Goal: Transaction & Acquisition: Download file/media

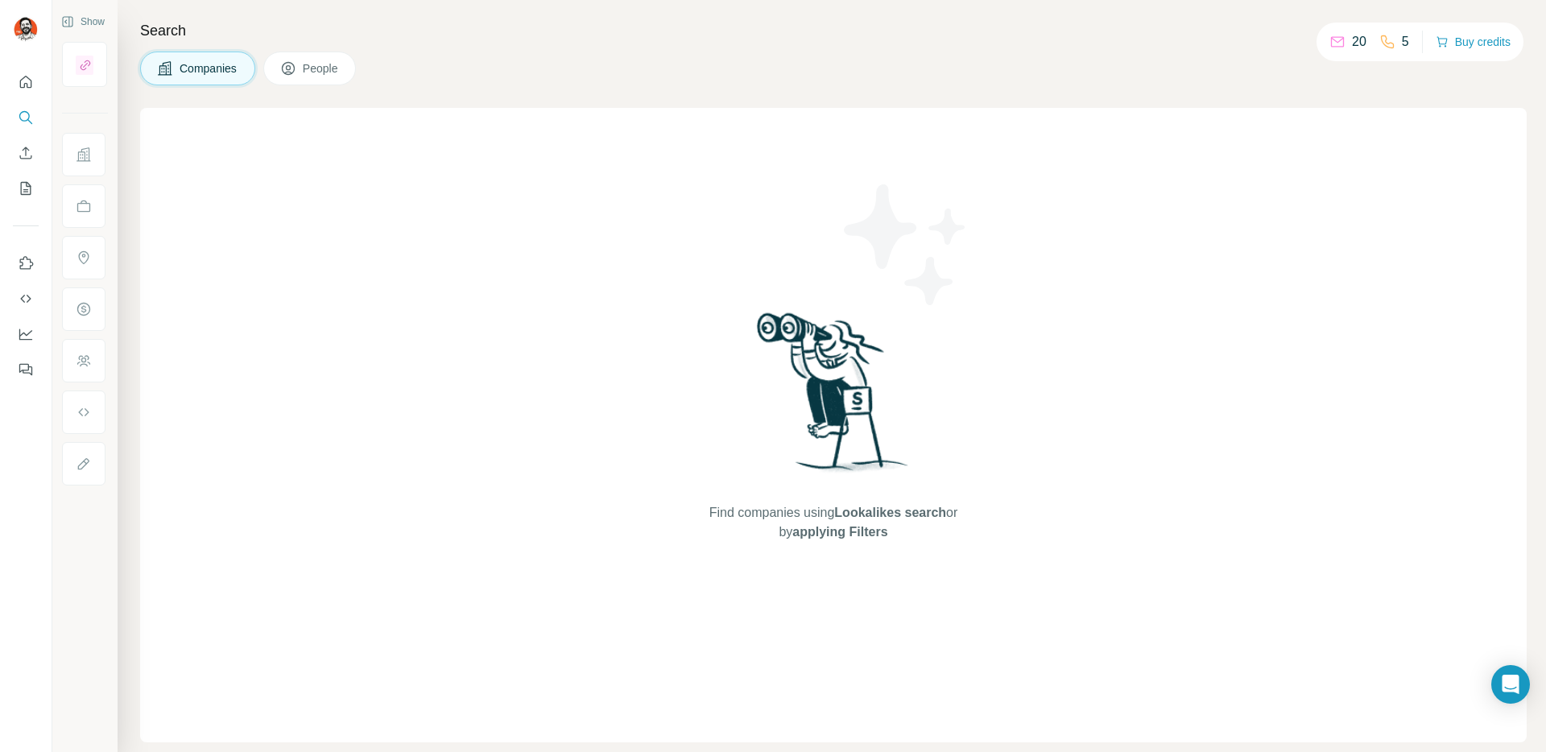
drag, startPoint x: 700, startPoint y: 122, endPoint x: 573, endPoint y: 78, distance: 134.5
click at [699, 122] on div "Find companies using Lookalikes search or by applying Filters" at bounding box center [834, 425] width 290 height 635
click at [31, 269] on icon "Use Surfe on LinkedIn" at bounding box center [26, 263] width 16 height 16
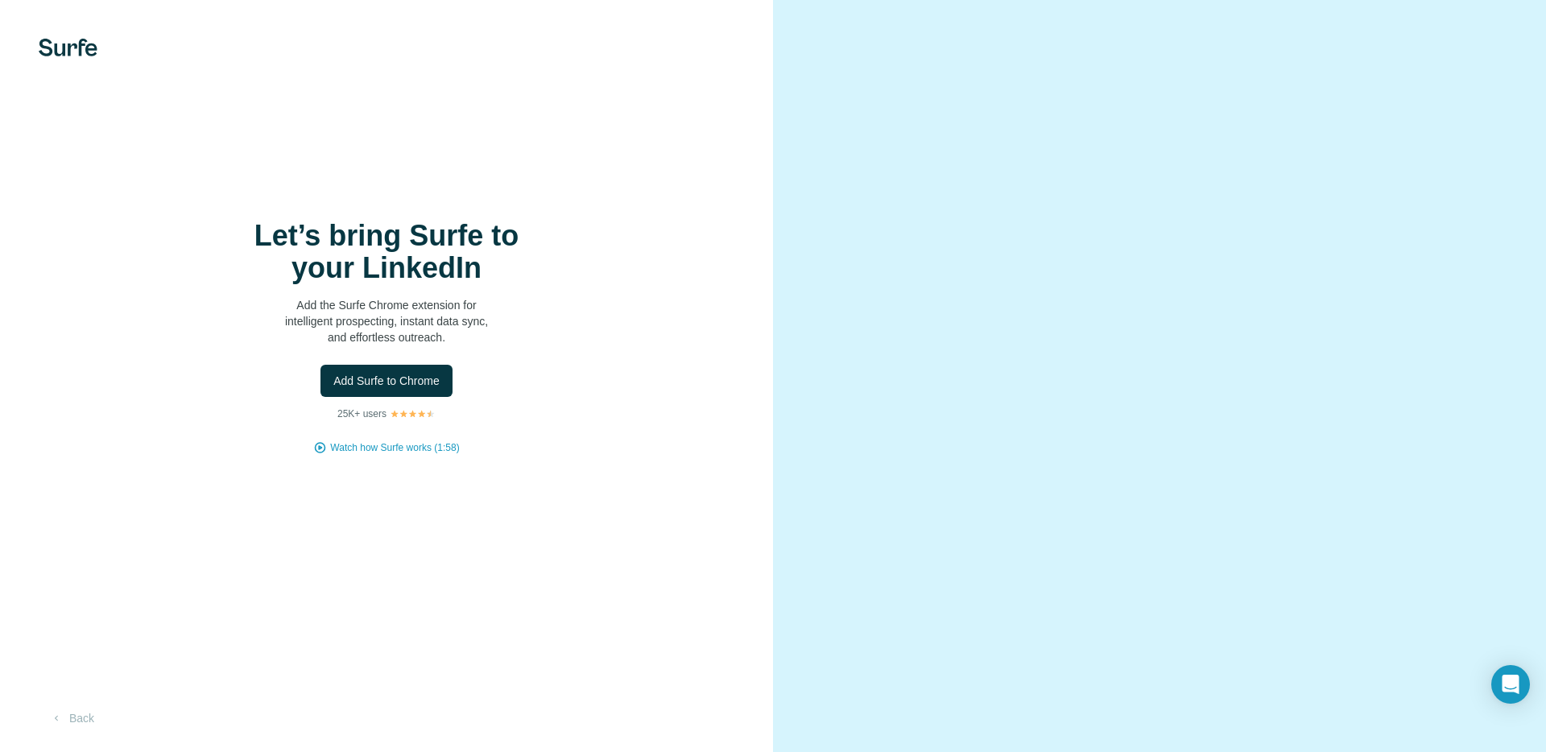
click at [987, 231] on video at bounding box center [1160, 376] width 580 height 290
